Goal: Browse casually

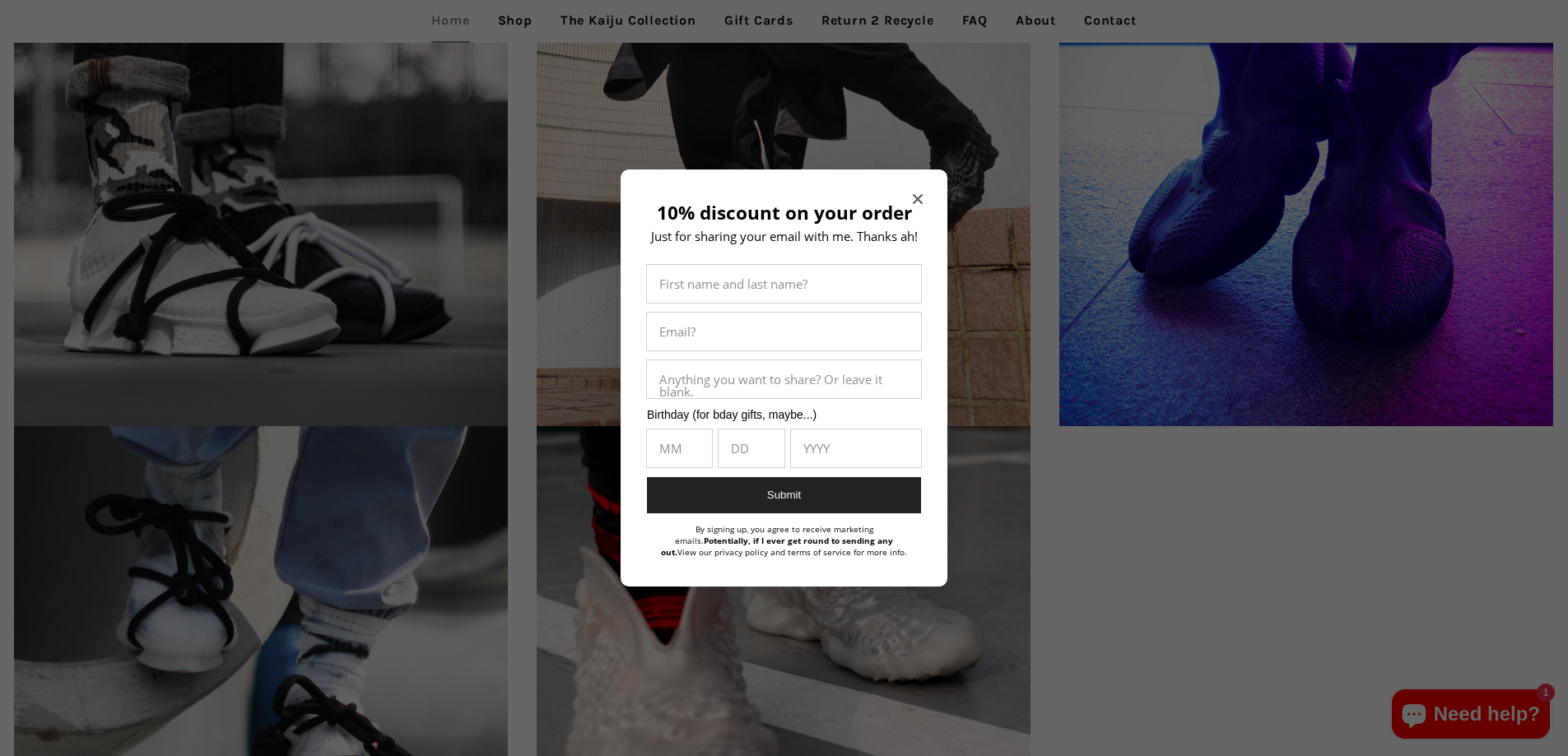
scroll to position [2387, 0]
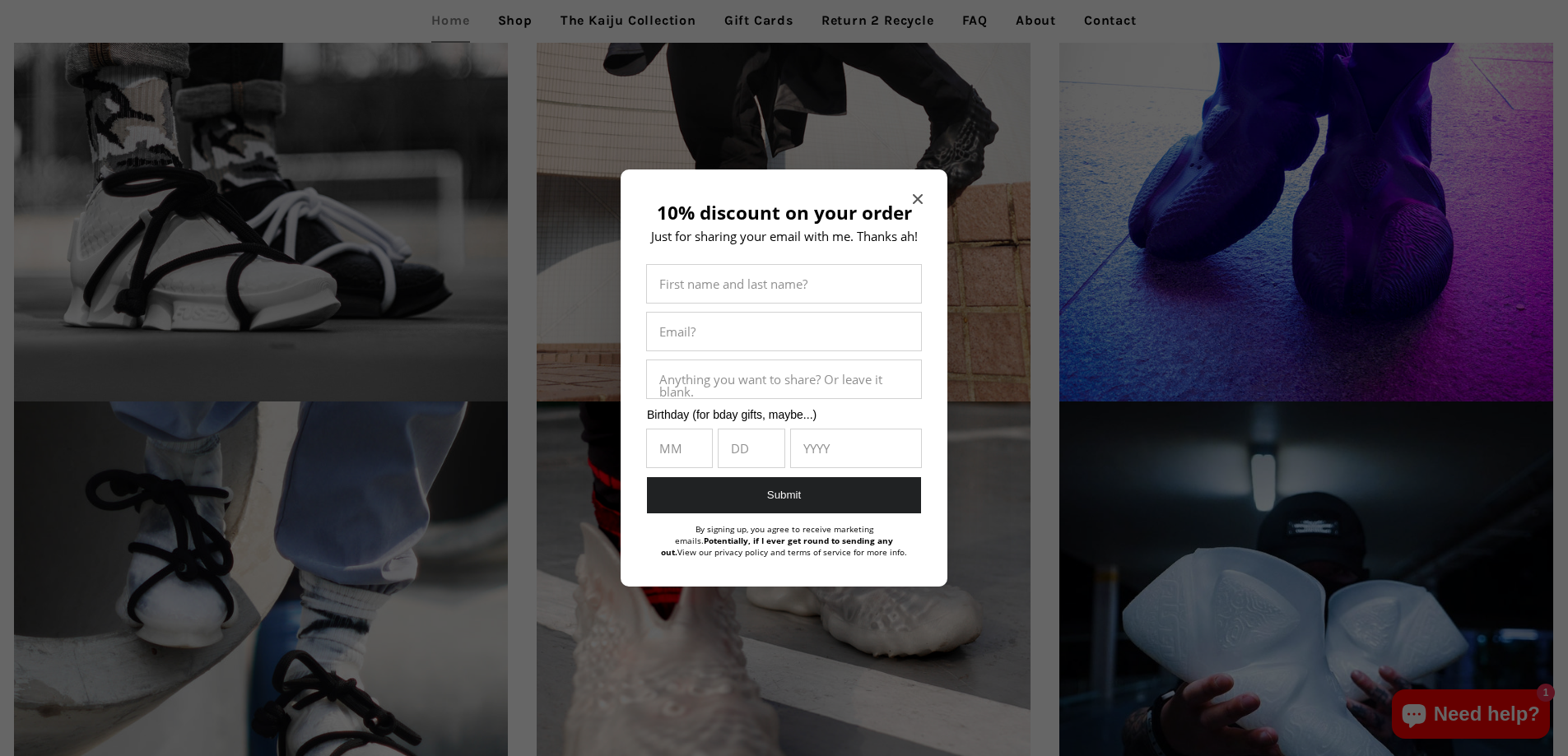
click at [917, 196] on icon "Close modal" at bounding box center [917, 199] width 10 height 10
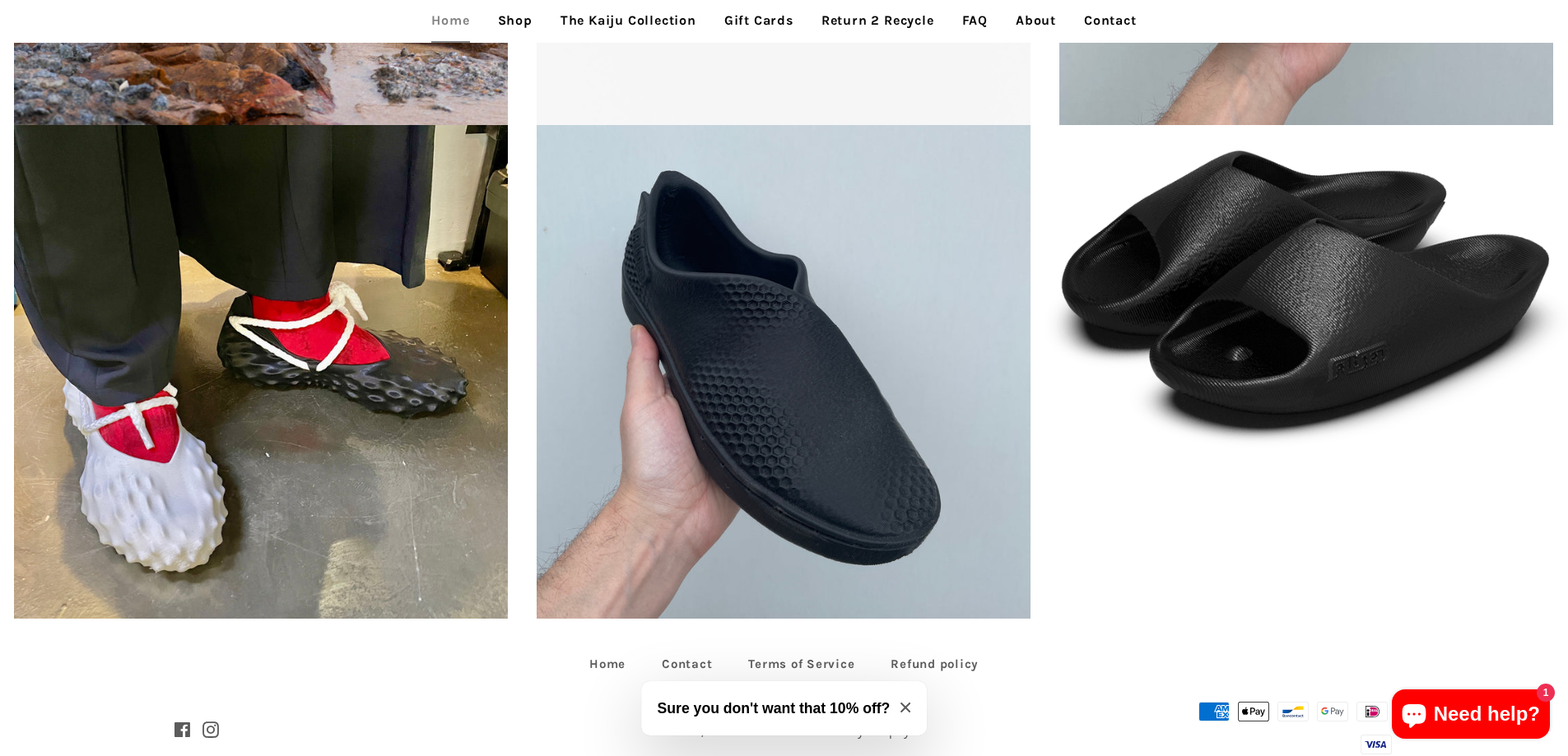
scroll to position [4189, 0]
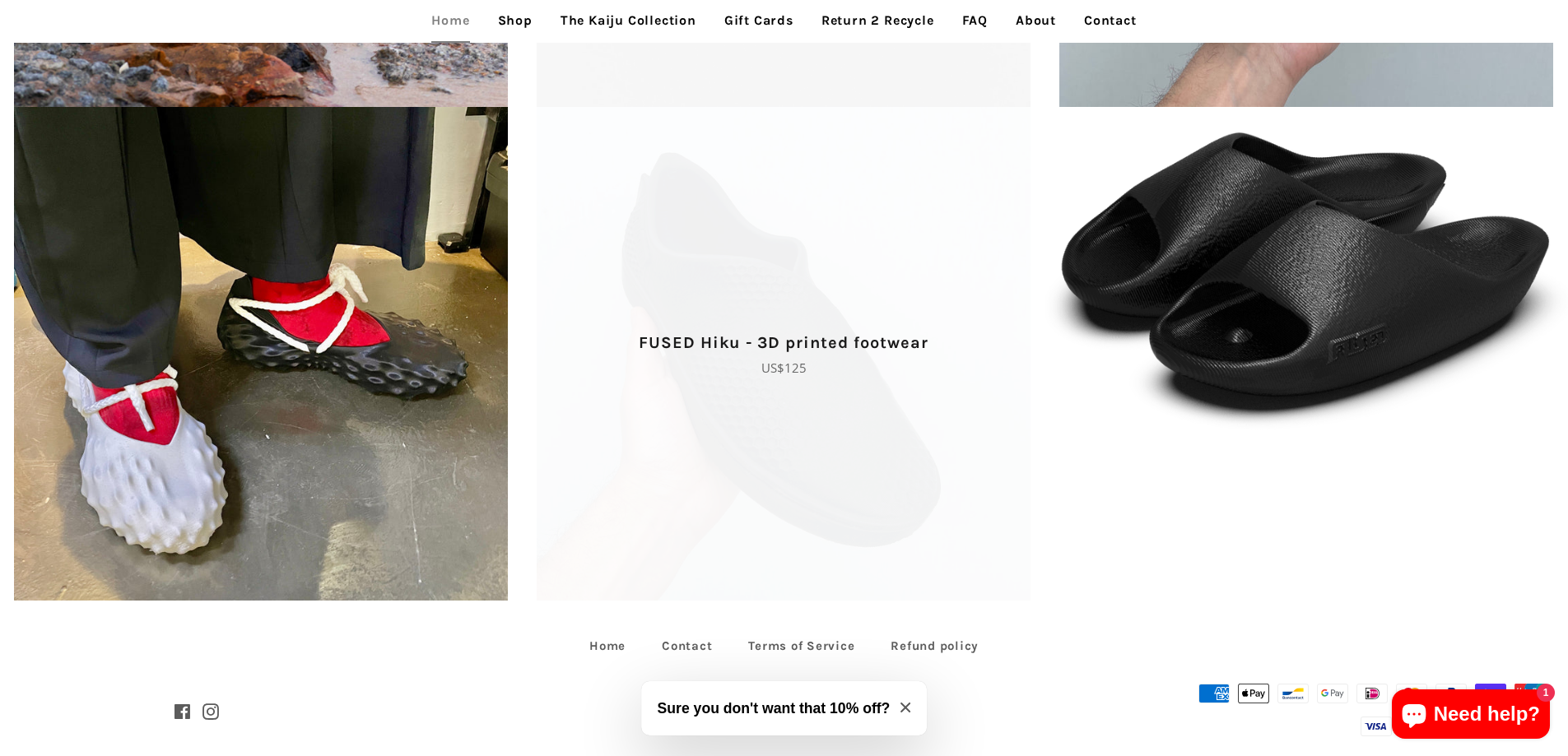
scroll to position [4189, 0]
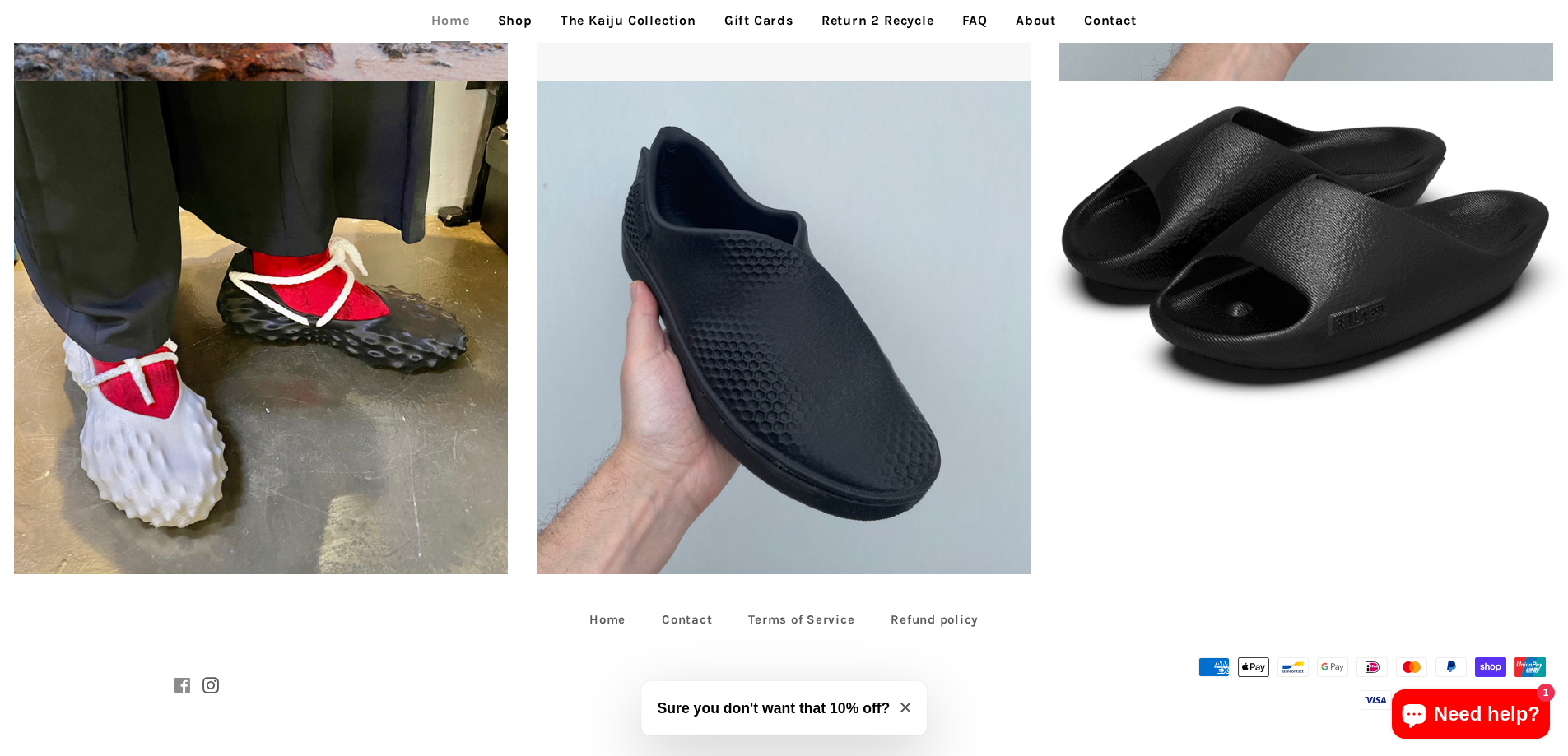
click at [185, 684] on span at bounding box center [183, 687] width 18 height 26
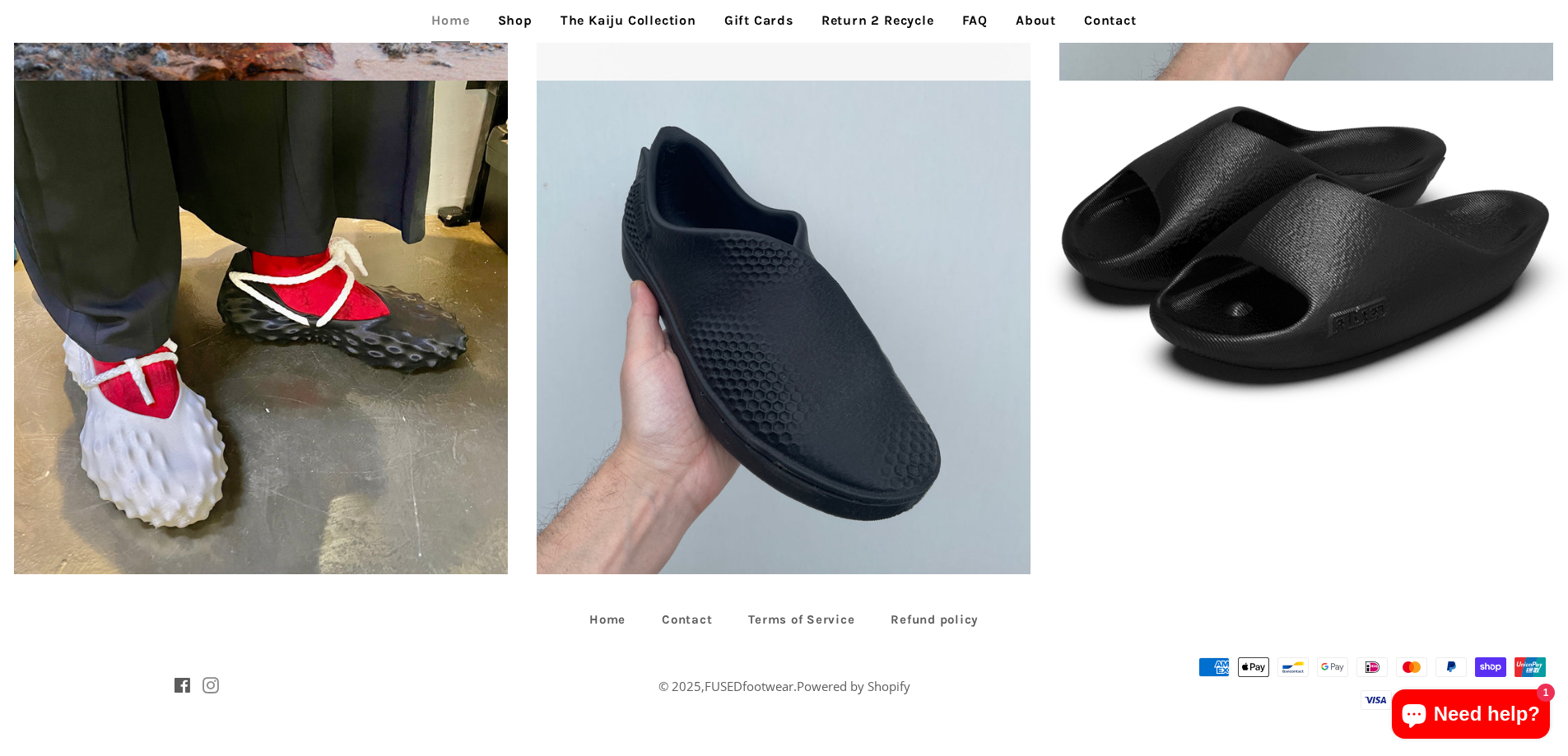
click at [207, 686] on span at bounding box center [210, 687] width 17 height 26
